Goal: Task Accomplishment & Management: Use online tool/utility

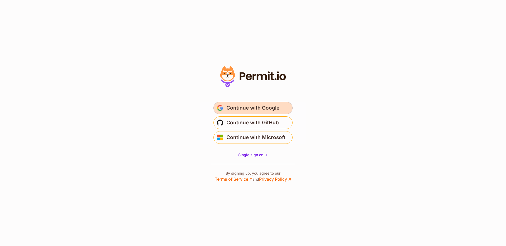
click at [241, 107] on span "Continue with Google" at bounding box center [252, 108] width 53 height 8
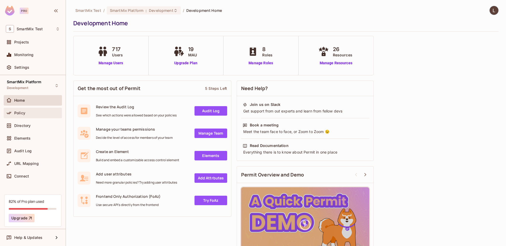
click at [32, 114] on div "Policy" at bounding box center [37, 113] width 46 height 4
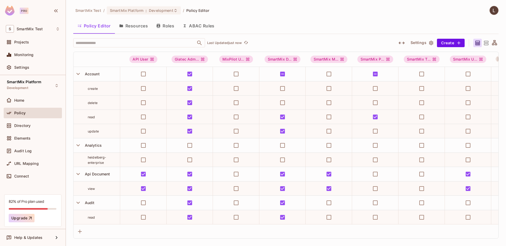
click at [149, 28] on button "Resources" at bounding box center [133, 25] width 37 height 13
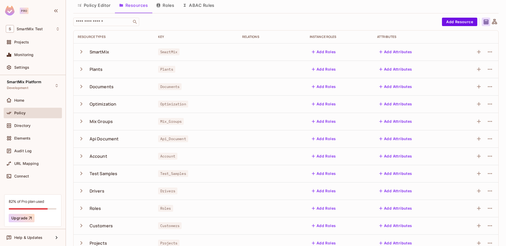
scroll to position [100, 0]
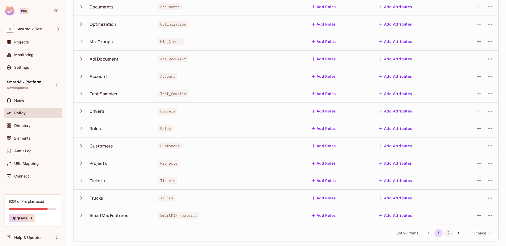
click at [445, 232] on button "2" at bounding box center [448, 233] width 8 height 8
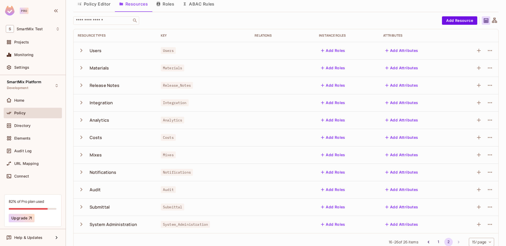
scroll to position [31, 0]
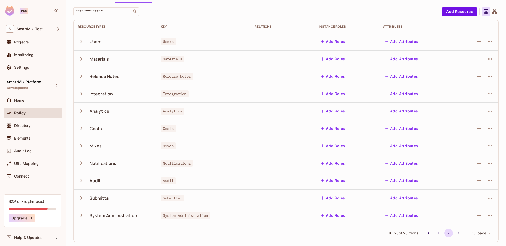
click at [81, 165] on icon "button" at bounding box center [81, 163] width 7 height 7
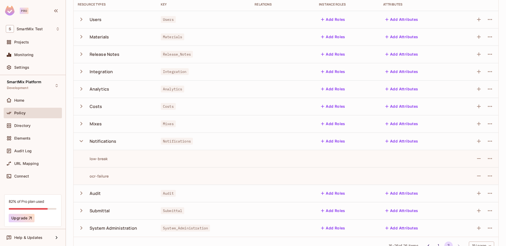
scroll to position [63, 0]
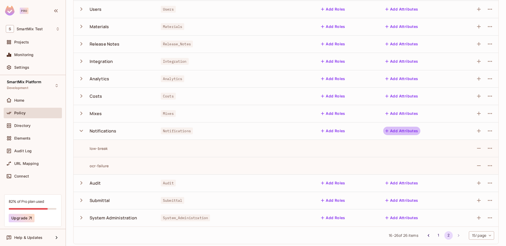
click at [399, 129] on button "Add Attributes" at bounding box center [401, 131] width 37 height 8
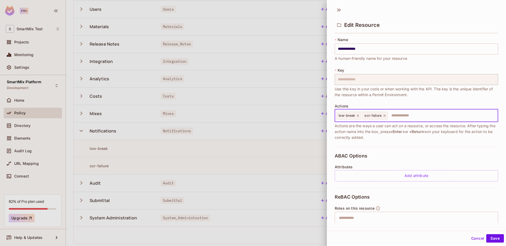
click at [399, 116] on input "text" at bounding box center [441, 115] width 107 height 11
type input "**********"
click at [491, 237] on button "Save" at bounding box center [495, 238] width 18 height 8
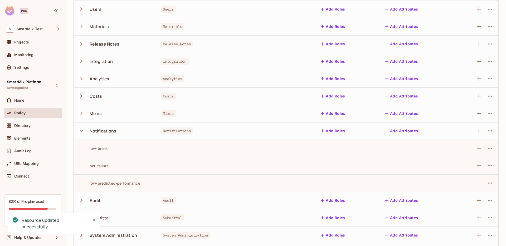
scroll to position [0, 0]
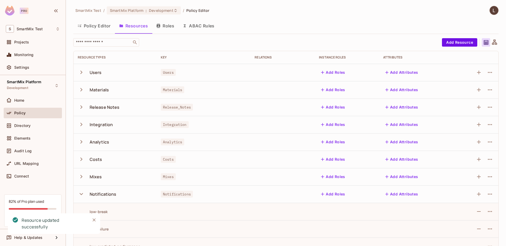
click at [94, 28] on button "Policy Editor" at bounding box center [94, 25] width 42 height 13
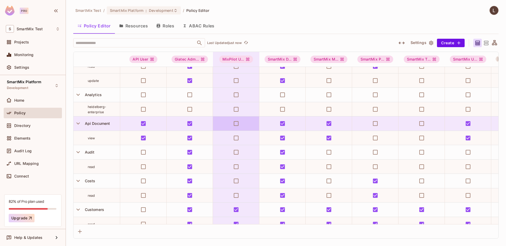
scroll to position [47, 0]
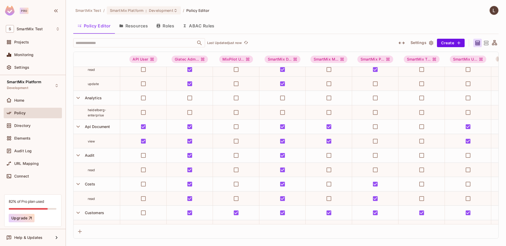
click at [136, 27] on button "Resources" at bounding box center [133, 25] width 37 height 13
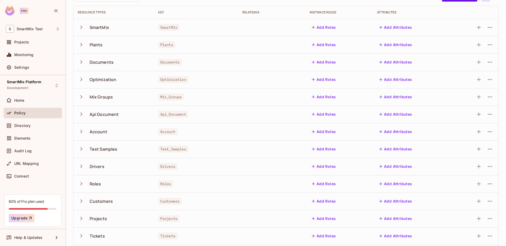
scroll to position [100, 0]
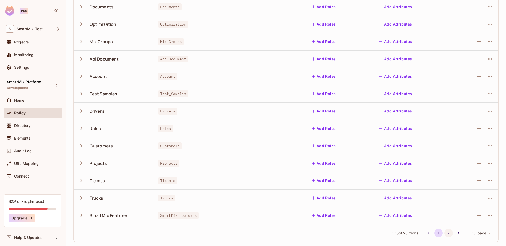
click at [445, 234] on button "2" at bounding box center [448, 233] width 8 height 8
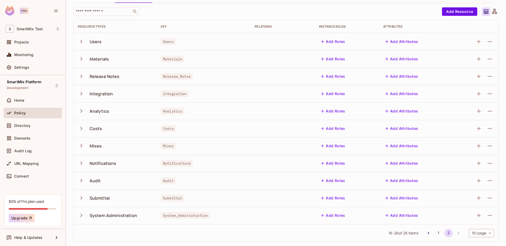
scroll to position [31, 0]
click at [80, 161] on icon "button" at bounding box center [81, 163] width 7 height 7
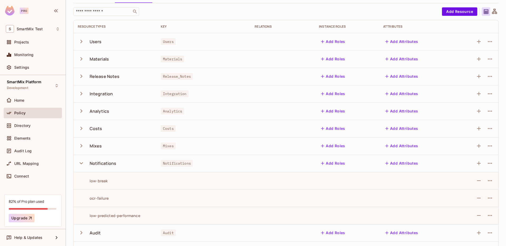
scroll to position [38, 0]
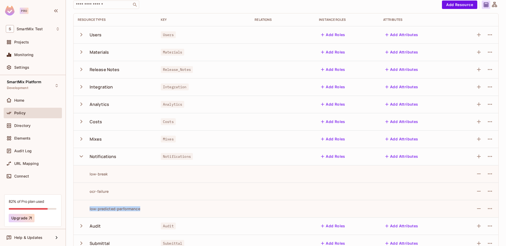
drag, startPoint x: 139, startPoint y: 211, endPoint x: 85, endPoint y: 209, distance: 54.3
click at [85, 209] on div "low-predicted-performance" at bounding box center [115, 208] width 75 height 5
copy div "low-predicted-performance"
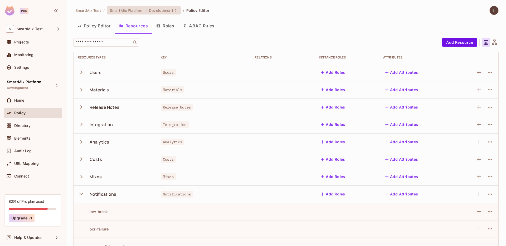
click at [122, 11] on span "SmartMix Platform" at bounding box center [126, 10] width 33 height 5
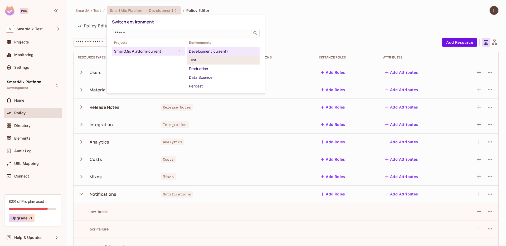
click at [204, 59] on div "Test" at bounding box center [223, 60] width 68 height 6
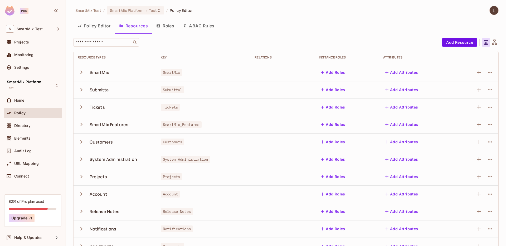
scroll to position [100, 0]
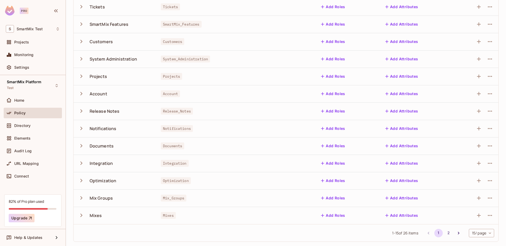
click at [83, 130] on icon "button" at bounding box center [81, 128] width 7 height 7
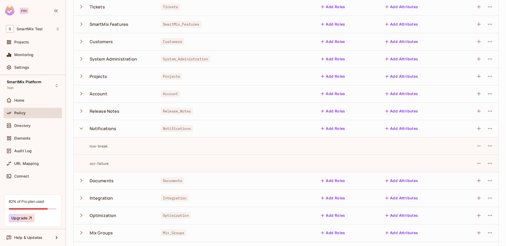
click at [401, 126] on button "Add Attributes" at bounding box center [401, 128] width 37 height 8
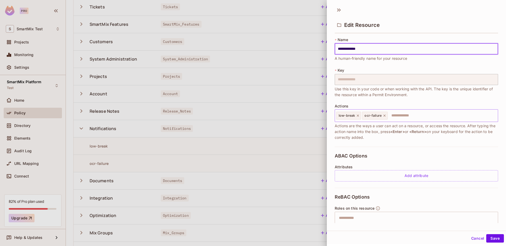
click at [418, 115] on input "text" at bounding box center [441, 115] width 107 height 11
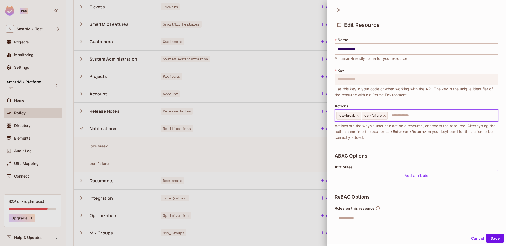
paste input "**********"
type input "**********"
click at [491, 239] on button "Save" at bounding box center [495, 238] width 18 height 8
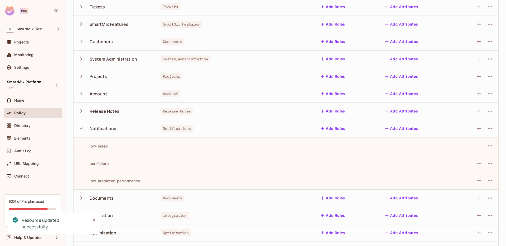
scroll to position [0, 0]
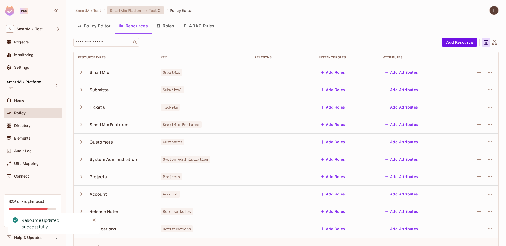
click at [139, 14] on div "SmartMix Platform : Test" at bounding box center [135, 10] width 57 height 8
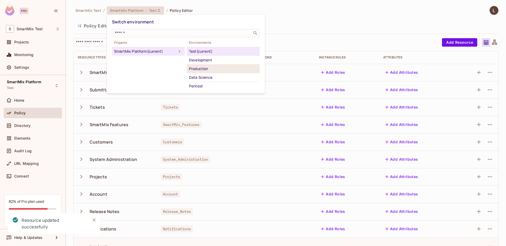
click at [205, 69] on div "Production" at bounding box center [223, 69] width 68 height 6
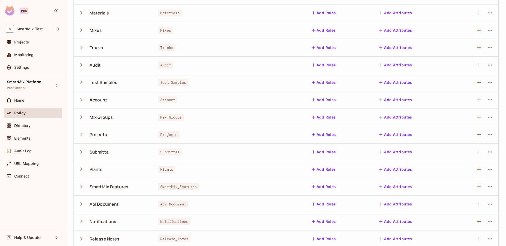
scroll to position [100, 0]
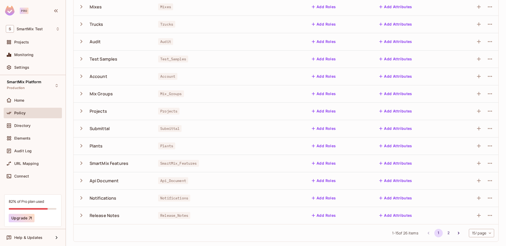
click at [83, 198] on icon "button" at bounding box center [81, 197] width 7 height 7
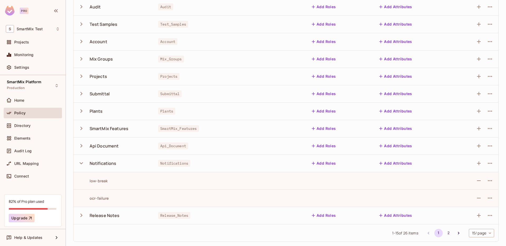
click at [402, 164] on button "Add Attributes" at bounding box center [395, 163] width 37 height 8
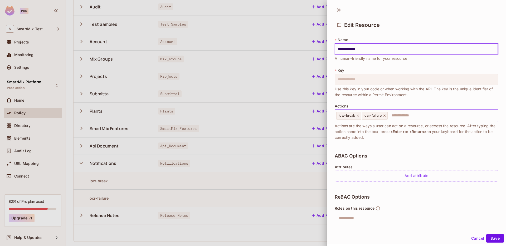
click at [406, 116] on input "text" at bounding box center [441, 115] width 107 height 11
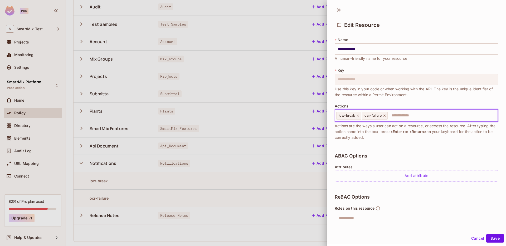
paste input "**********"
type input "**********"
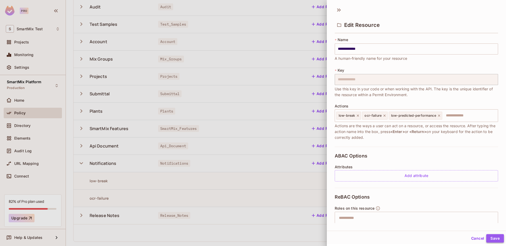
click at [489, 237] on button "Save" at bounding box center [495, 238] width 18 height 8
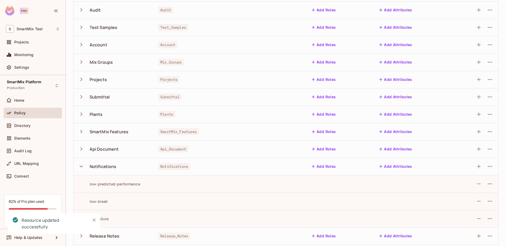
scroll to position [0, 0]
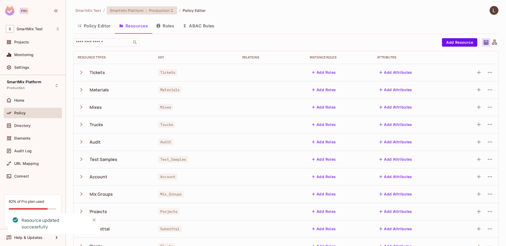
click at [157, 13] on span "Production" at bounding box center [159, 10] width 21 height 5
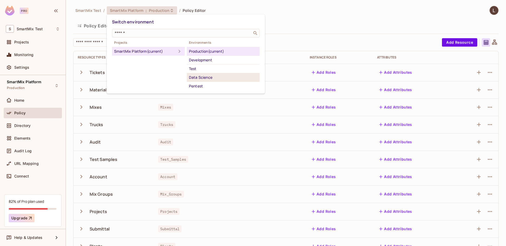
click at [217, 79] on div "Data Science" at bounding box center [223, 77] width 68 height 6
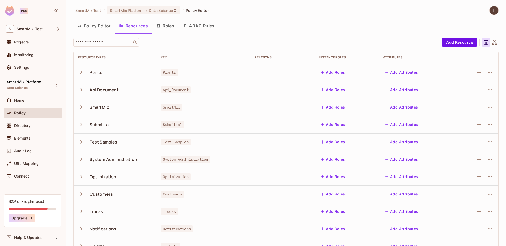
scroll to position [100, 0]
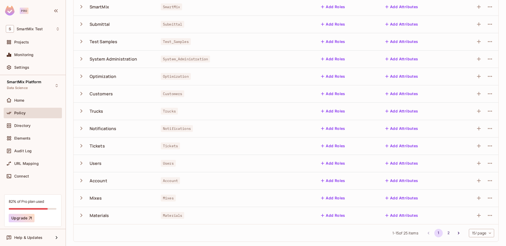
click at [83, 129] on icon "button" at bounding box center [81, 128] width 7 height 7
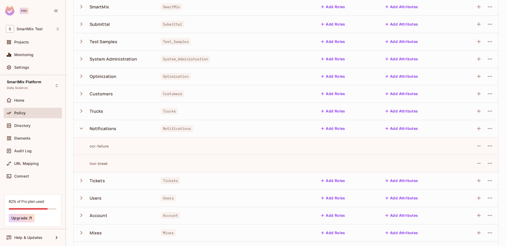
scroll to position [104, 0]
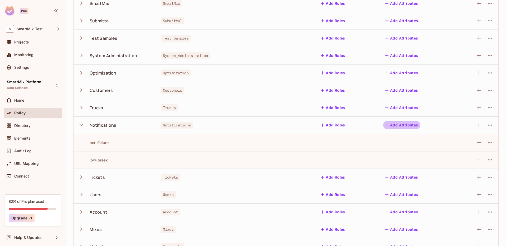
click at [404, 124] on button "Add Attributes" at bounding box center [401, 125] width 37 height 8
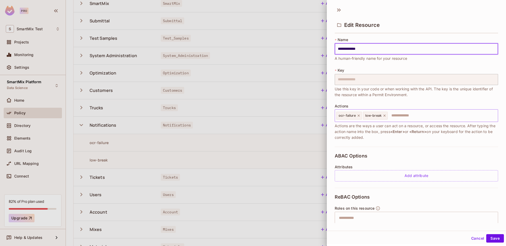
click at [416, 116] on input "text" at bounding box center [441, 115] width 107 height 11
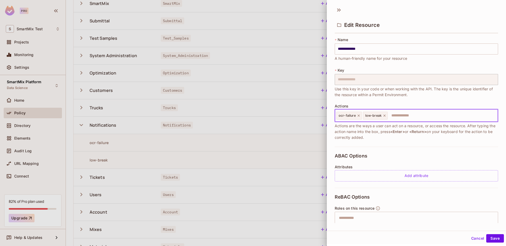
paste input "**********"
type input "**********"
click at [495, 237] on button "Save" at bounding box center [495, 238] width 18 height 8
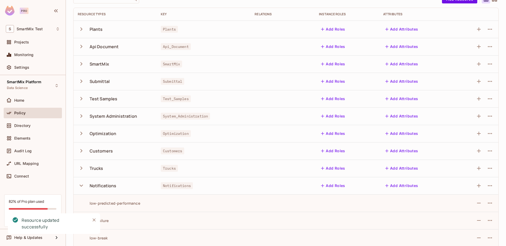
scroll to position [0, 0]
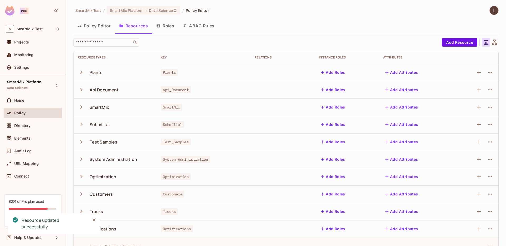
click at [100, 23] on button "Policy Editor" at bounding box center [94, 25] width 42 height 13
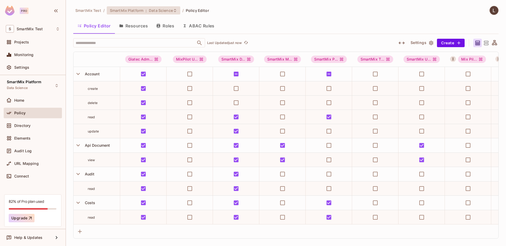
click at [150, 9] on span "Data Science" at bounding box center [161, 10] width 24 height 5
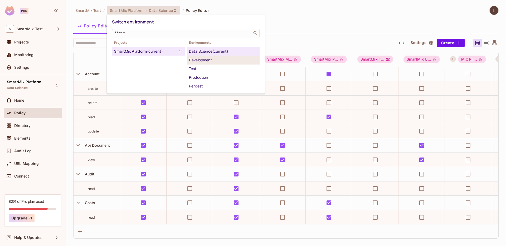
click at [202, 61] on div "Development" at bounding box center [223, 60] width 68 height 6
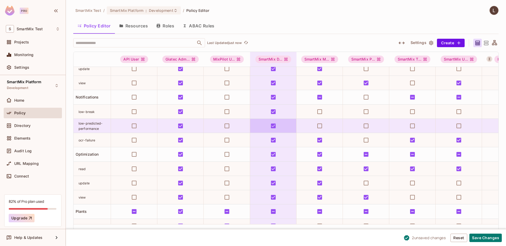
scroll to position [691, 0]
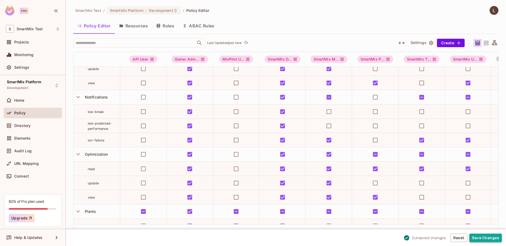
click at [481, 240] on button "Save Changes" at bounding box center [485, 238] width 32 height 8
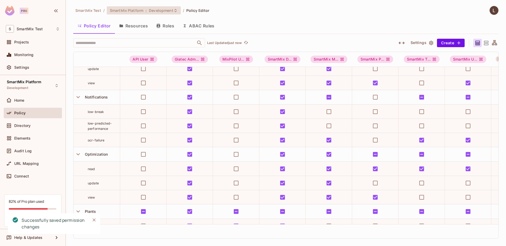
click at [122, 13] on div "SmartMix Platform : Development" at bounding box center [144, 10] width 74 height 8
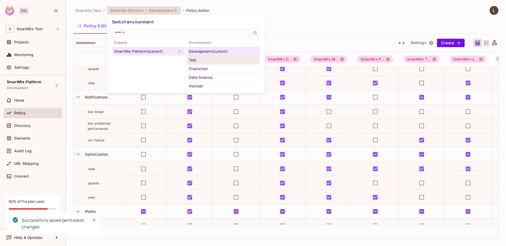
click at [213, 58] on div "Test" at bounding box center [223, 60] width 68 height 6
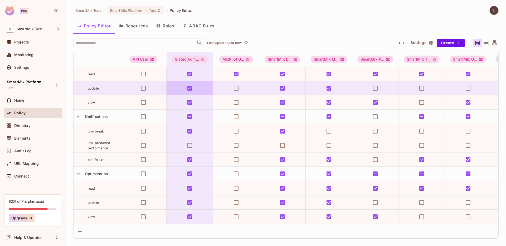
scroll to position [701, 0]
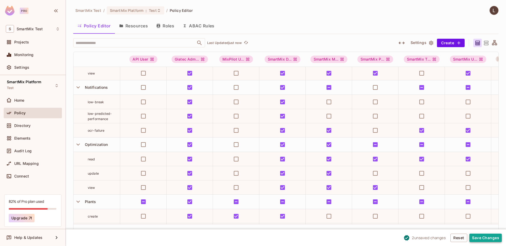
click at [479, 240] on button "Save Changes" at bounding box center [485, 238] width 32 height 8
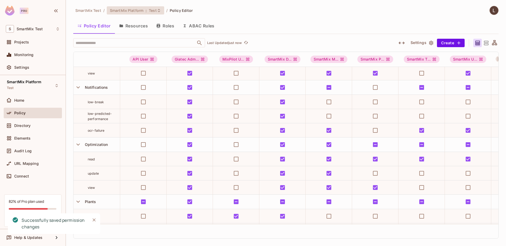
click at [161, 11] on div "SmartMix Platform : Test" at bounding box center [135, 10] width 57 height 8
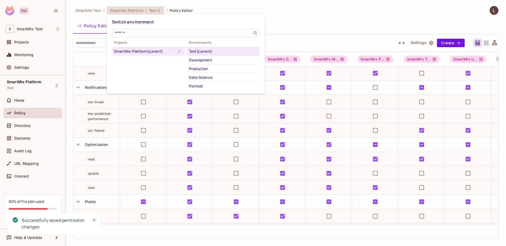
click at [293, 132] on div at bounding box center [253, 123] width 506 height 246
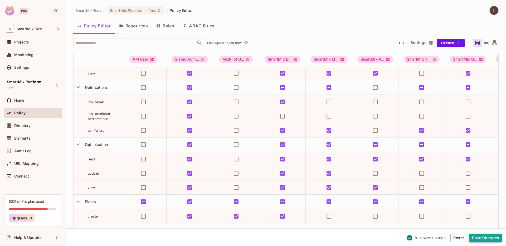
click at [499, 240] on button "Save Changes" at bounding box center [485, 238] width 32 height 8
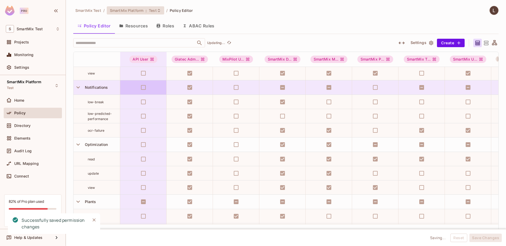
click at [154, 10] on span "Test" at bounding box center [153, 10] width 8 height 5
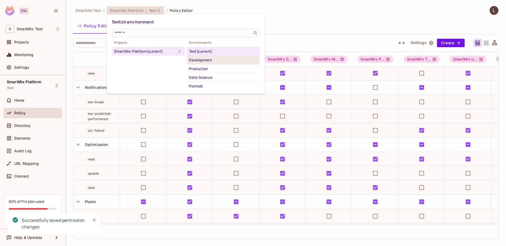
click at [207, 60] on div "Development" at bounding box center [223, 60] width 68 height 6
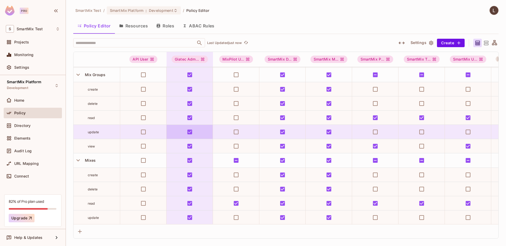
scroll to position [654, 0]
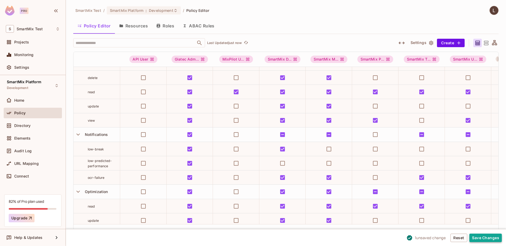
click at [499, 238] on button "Save Changes" at bounding box center [485, 238] width 32 height 8
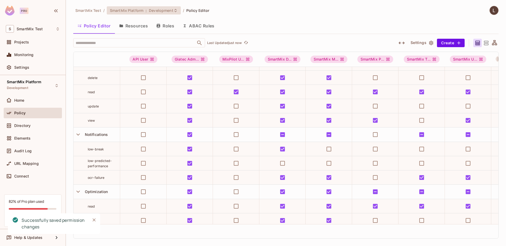
click at [175, 10] on icon at bounding box center [175, 10] width 4 height 4
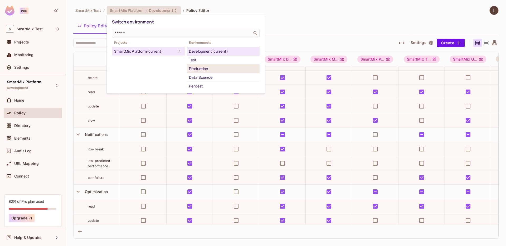
click at [208, 70] on div "Production" at bounding box center [223, 69] width 68 height 6
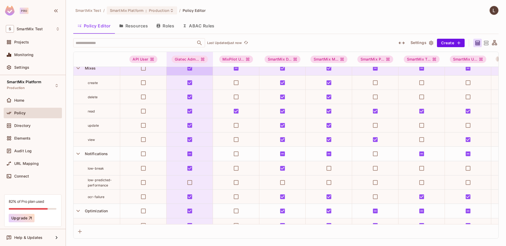
scroll to position [641, 0]
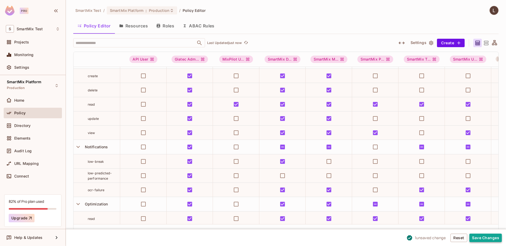
click at [500, 238] on button "Save Changes" at bounding box center [485, 238] width 32 height 8
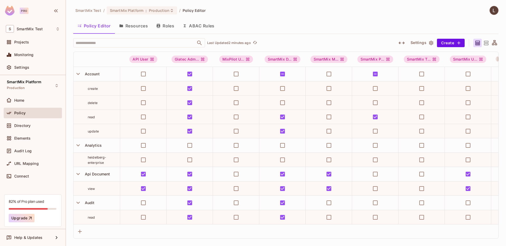
scroll to position [641, 0]
